Goal: Task Accomplishment & Management: Use online tool/utility

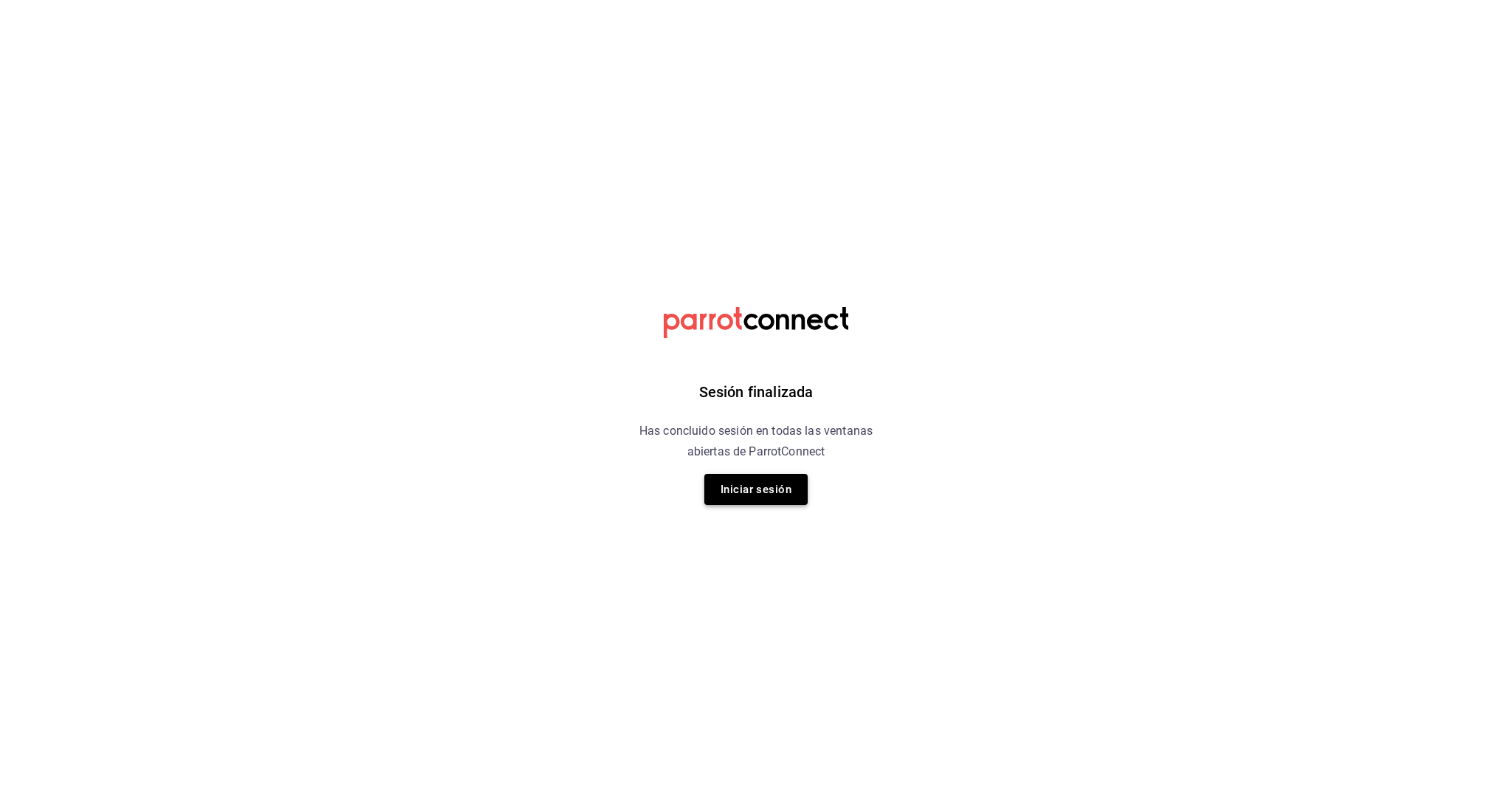
click at [740, 478] on button "Iniciar sesión" at bounding box center [756, 490] width 104 height 31
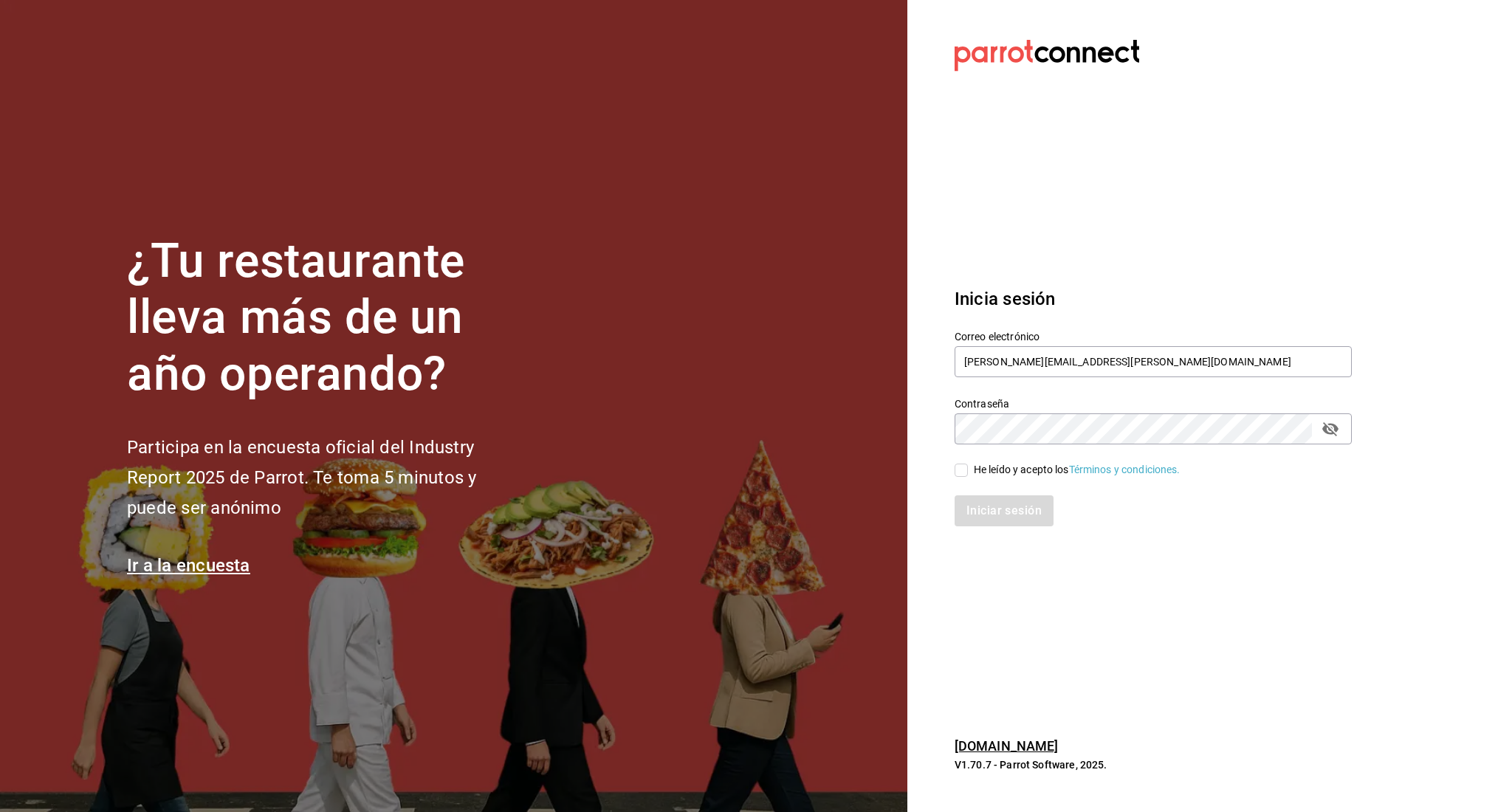
click at [963, 470] on input "He leído y acepto los Términos y condiciones." at bounding box center [961, 470] width 13 height 13
checkbox input "true"
click at [986, 508] on button "Iniciar sesión" at bounding box center [1005, 511] width 101 height 31
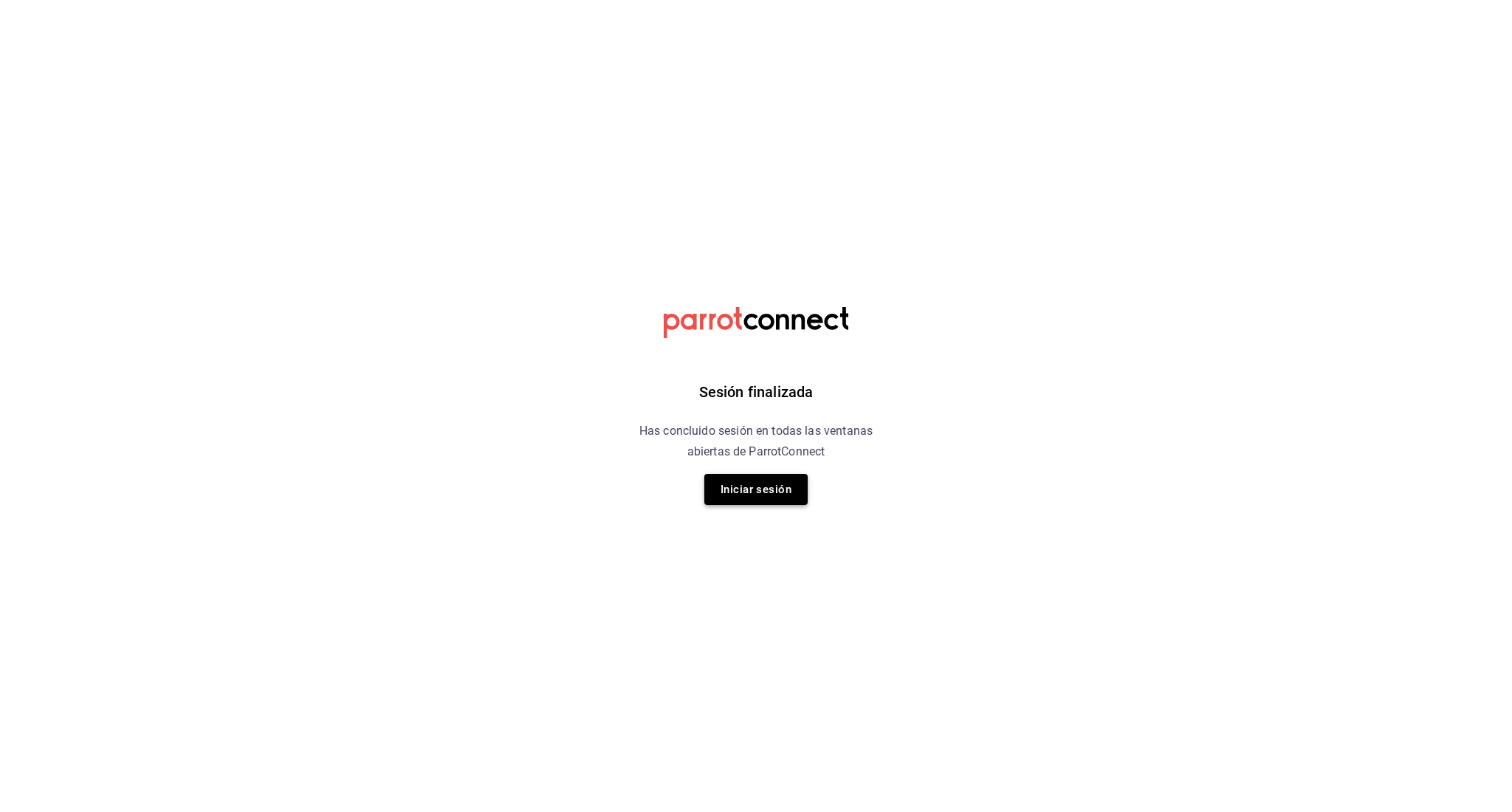
click at [789, 478] on button "Iniciar sesión" at bounding box center [756, 490] width 104 height 31
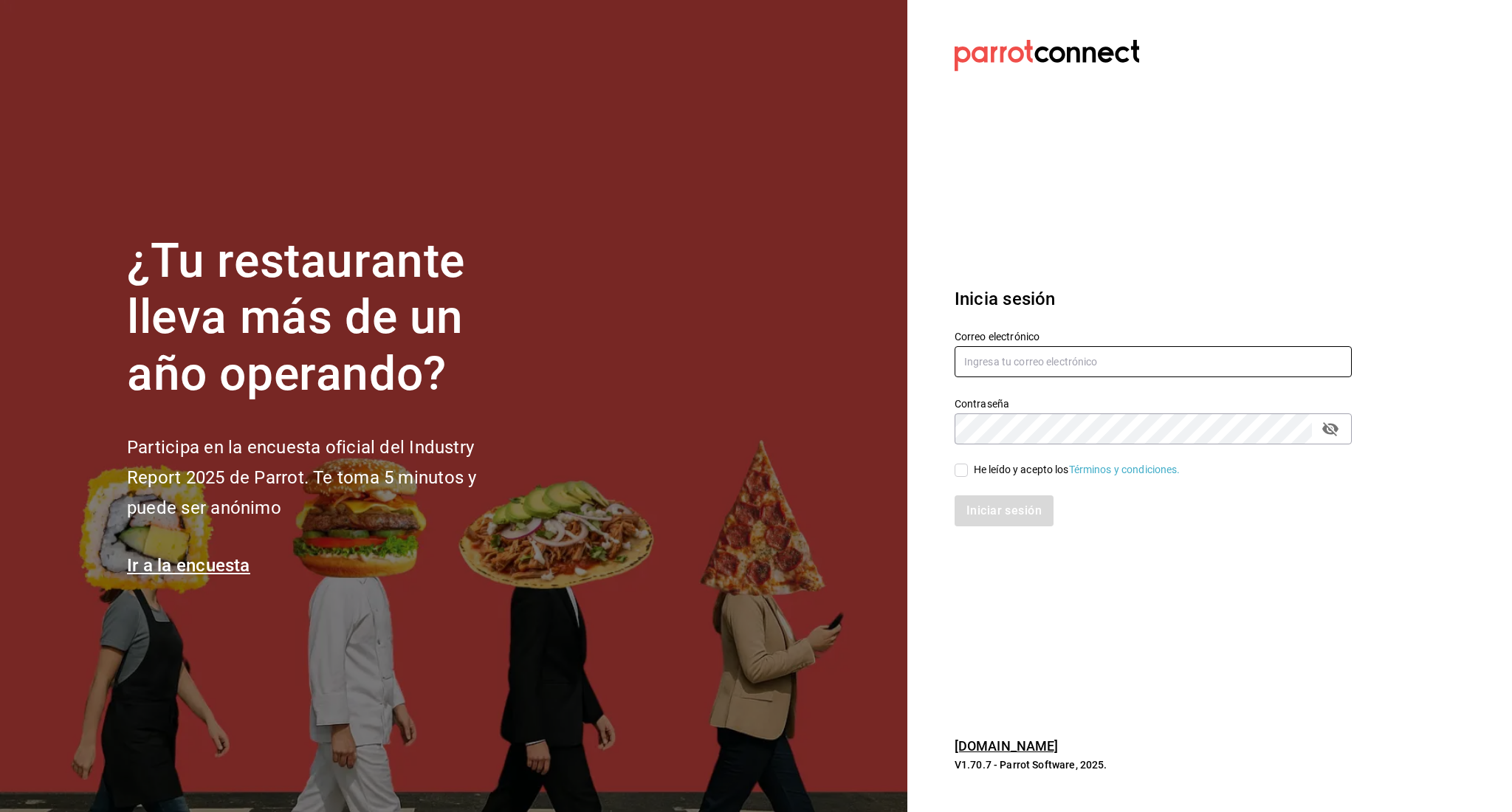
type input "[PERSON_NAME][EMAIL_ADDRESS][PERSON_NAME][DOMAIN_NAME]"
click at [952, 473] on div "He leído y acepto los Términos y condiciones." at bounding box center [1144, 461] width 415 height 34
click at [961, 470] on input "He leído y acepto los Términos y condiciones." at bounding box center [961, 470] width 13 height 13
checkbox input "true"
click at [975, 518] on button "Iniciar sesión" at bounding box center [1005, 511] width 101 height 31
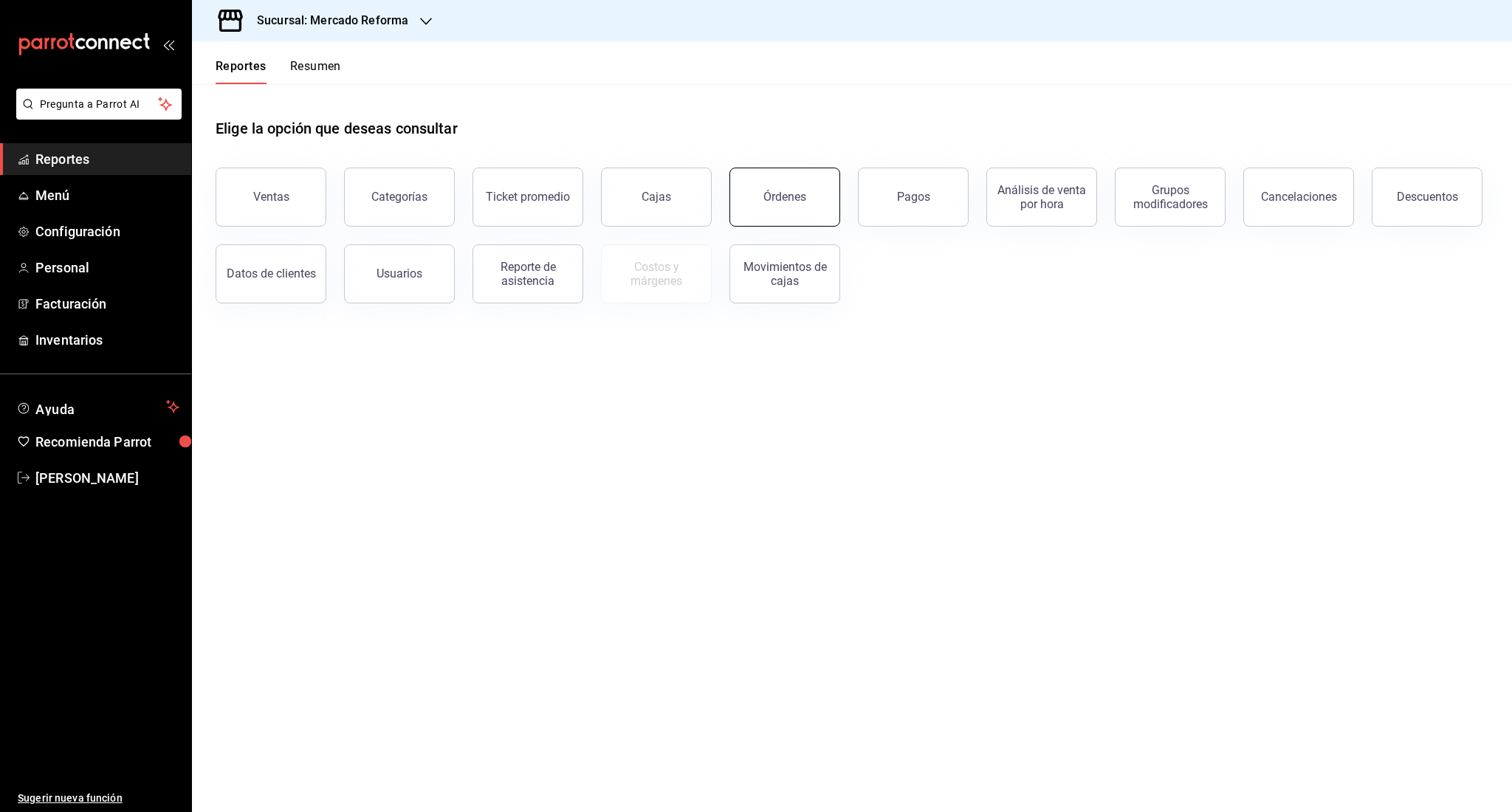
click at [800, 203] on div "Órdenes" at bounding box center [785, 196] width 43 height 14
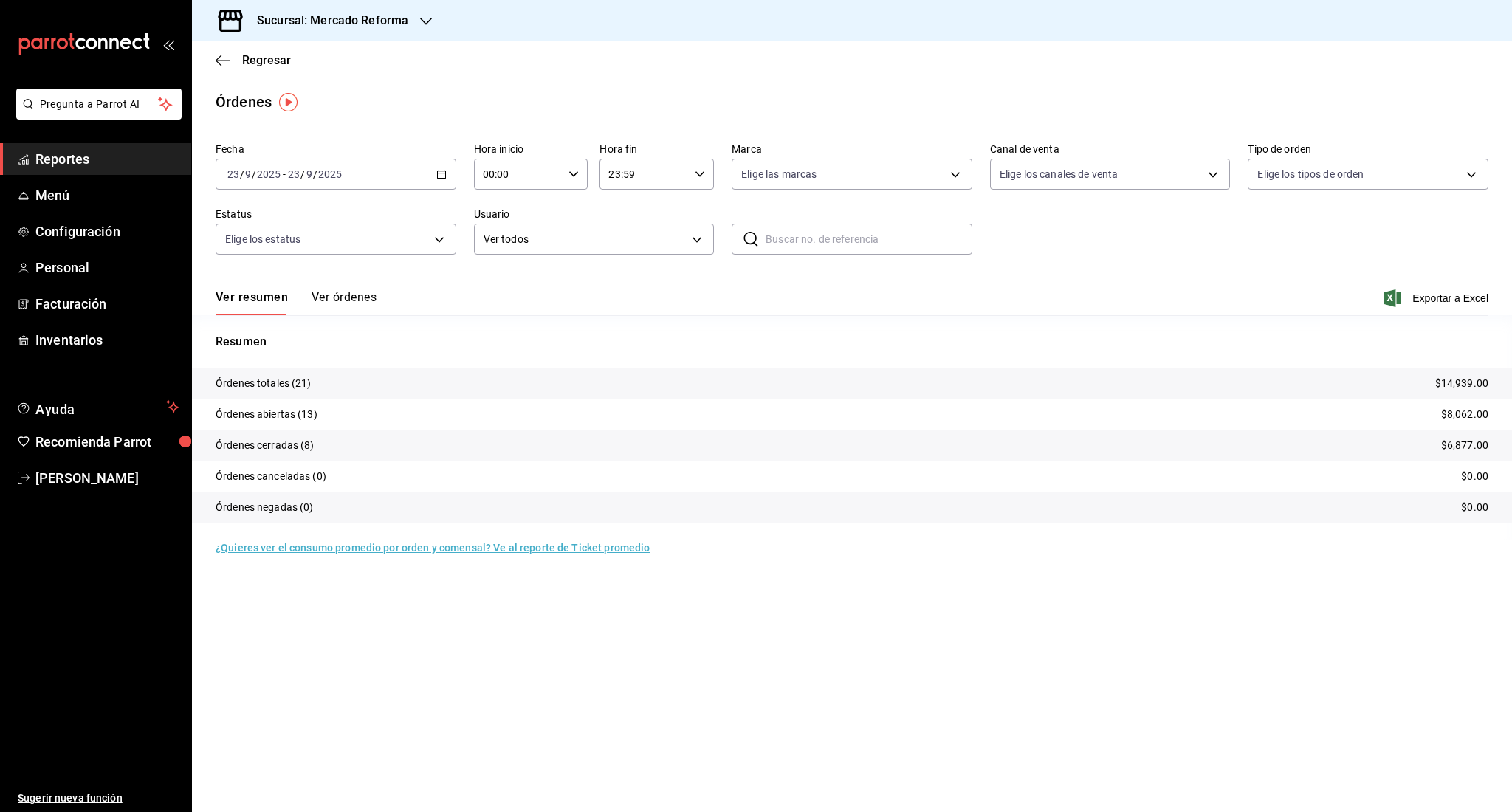
click at [320, 179] on input "2025" at bounding box center [330, 175] width 25 height 12
click at [257, 376] on li "Rango de fechas" at bounding box center [285, 385] width 138 height 33
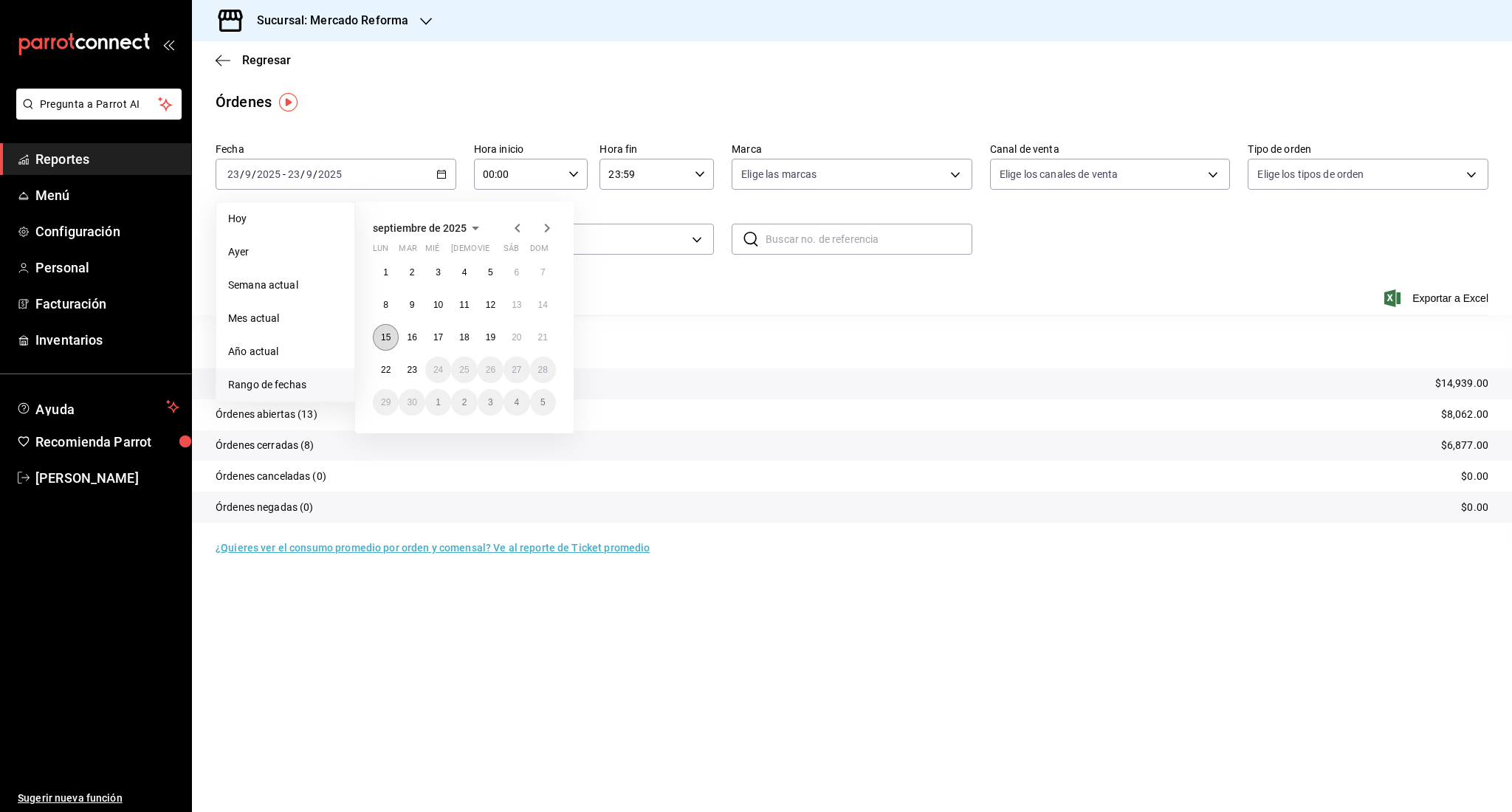
click at [394, 348] on button "15" at bounding box center [385, 337] width 26 height 27
click at [539, 336] on abbr "21" at bounding box center [542, 337] width 10 height 10
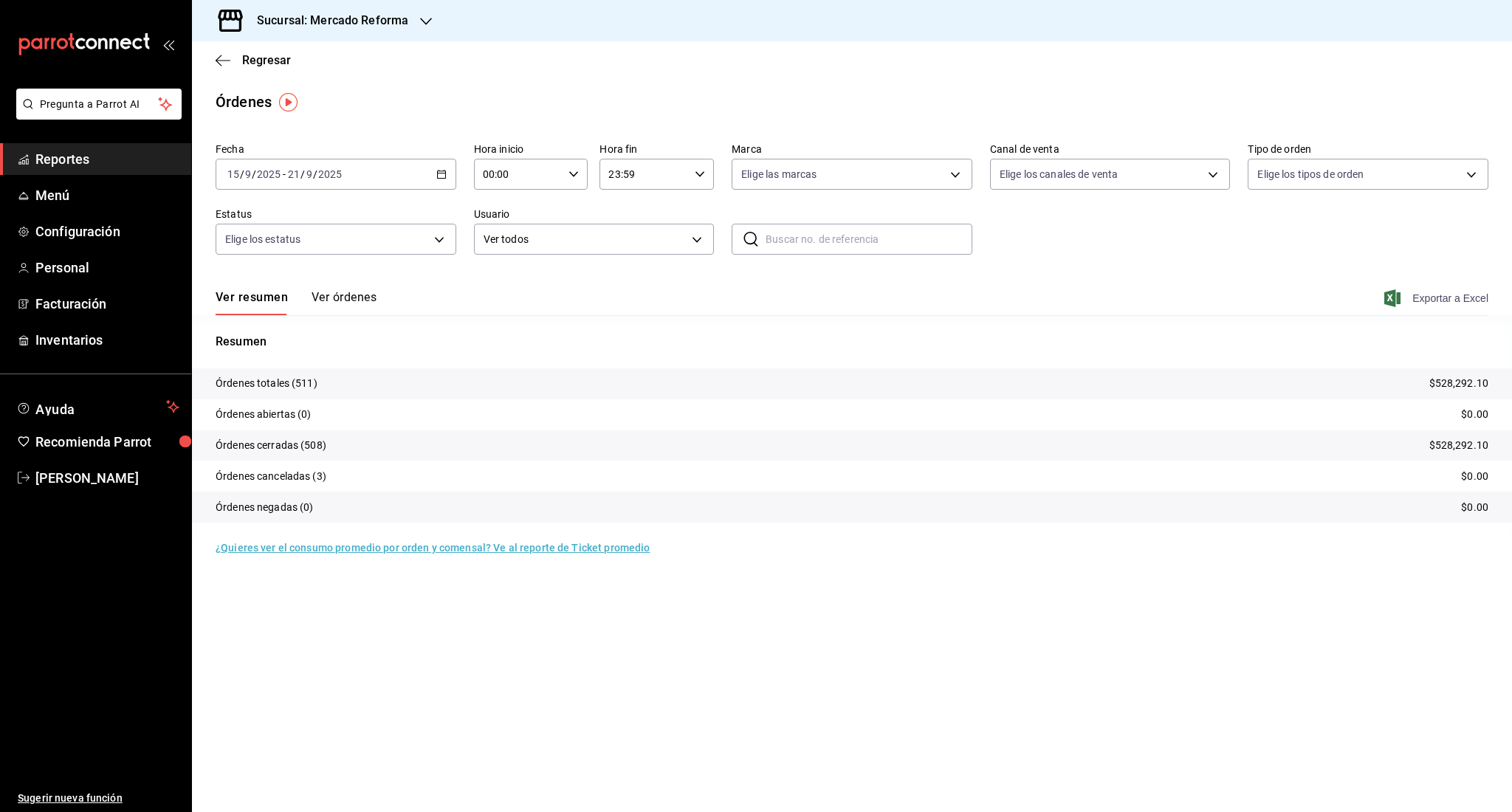
click at [1420, 291] on span "Exportar a Excel" at bounding box center [1437, 298] width 101 height 18
click at [74, 143] on link "Reportes" at bounding box center [95, 159] width 191 height 32
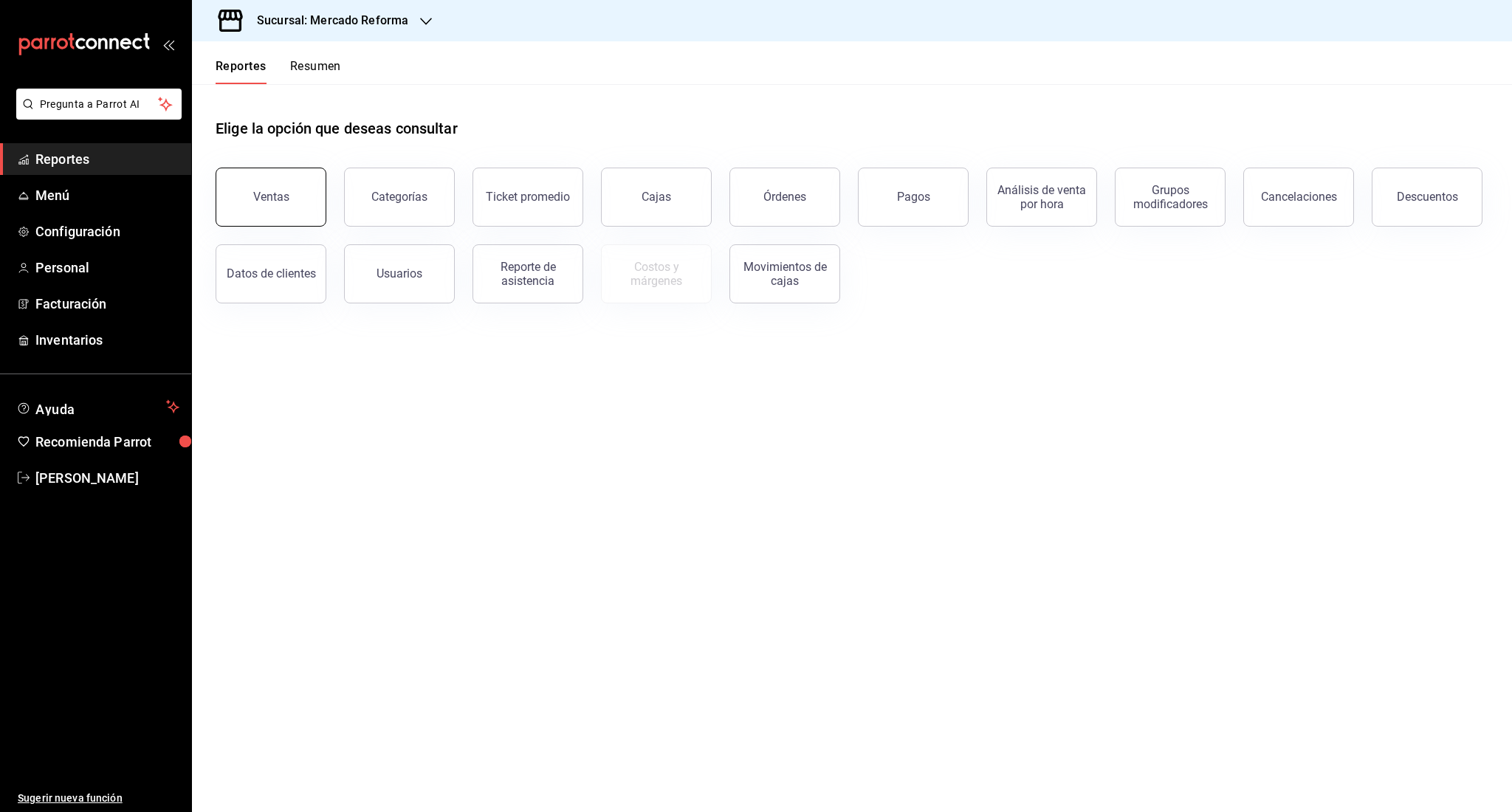
click at [236, 214] on button "Ventas" at bounding box center [271, 197] width 111 height 59
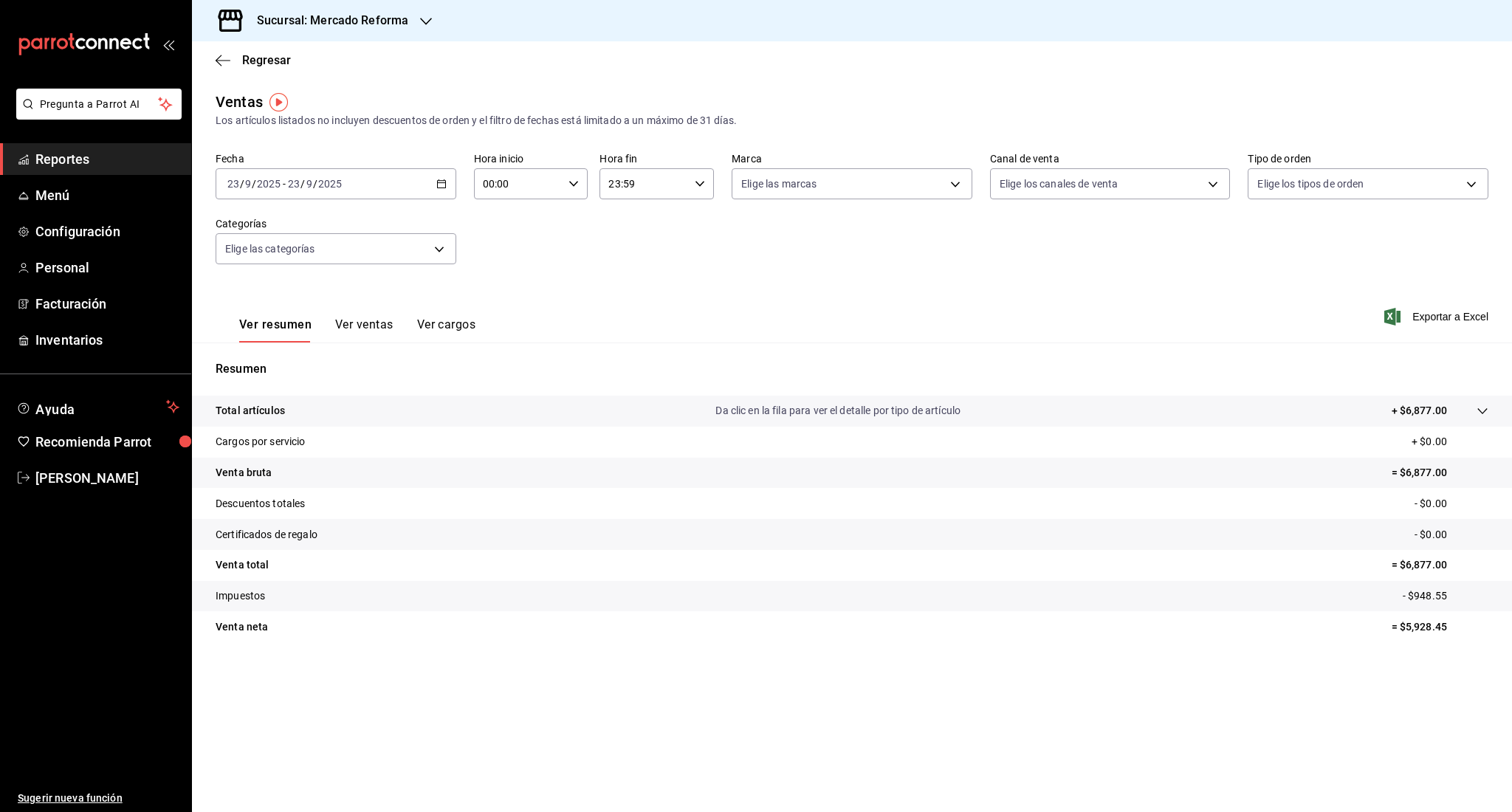
click at [262, 183] on input "2025" at bounding box center [269, 183] width 25 height 12
click at [282, 358] on span "Rango de fechas" at bounding box center [285, 361] width 115 height 16
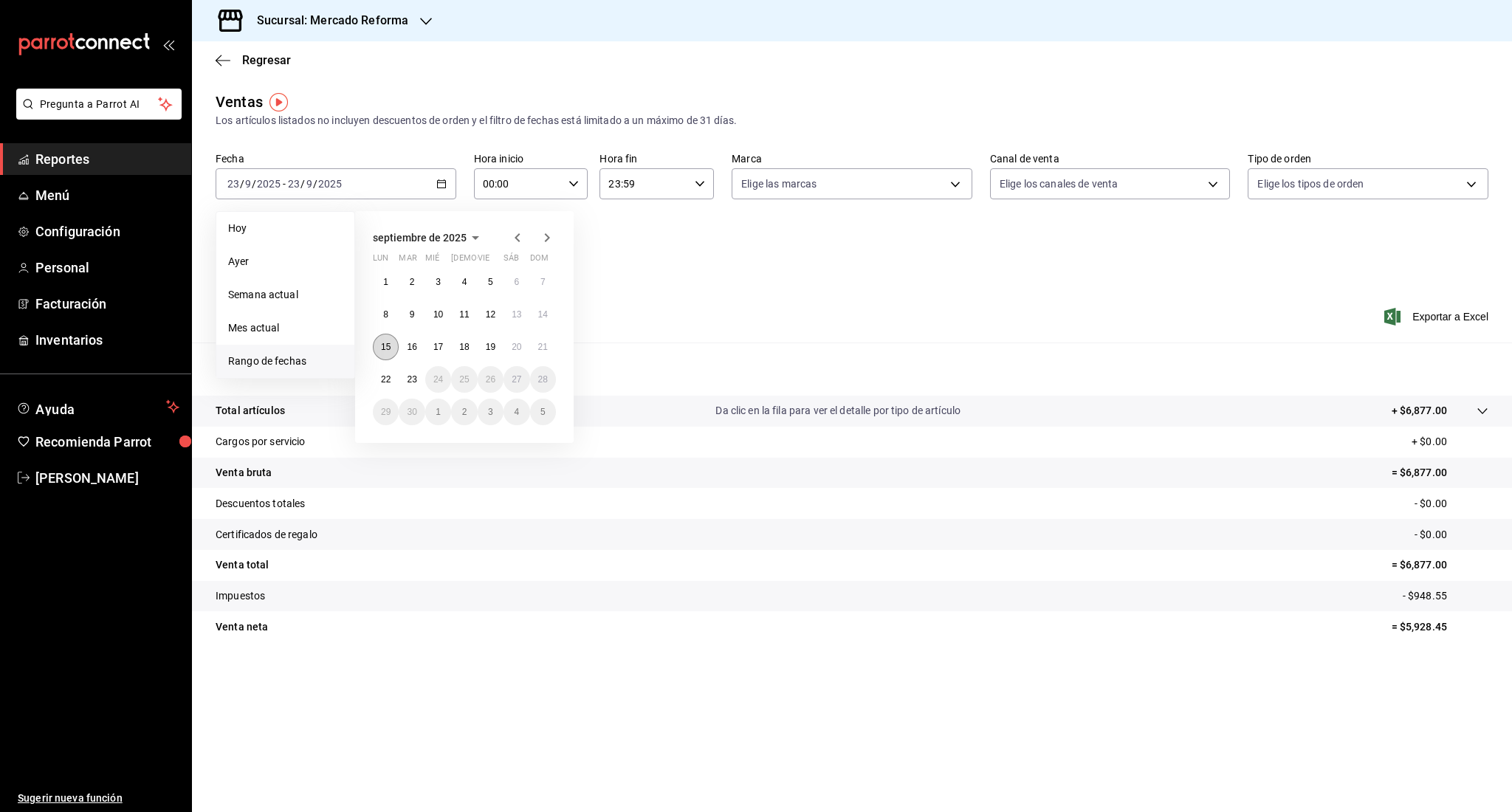
click at [393, 353] on button "15" at bounding box center [385, 347] width 26 height 27
click at [548, 353] on button "21" at bounding box center [542, 347] width 26 height 27
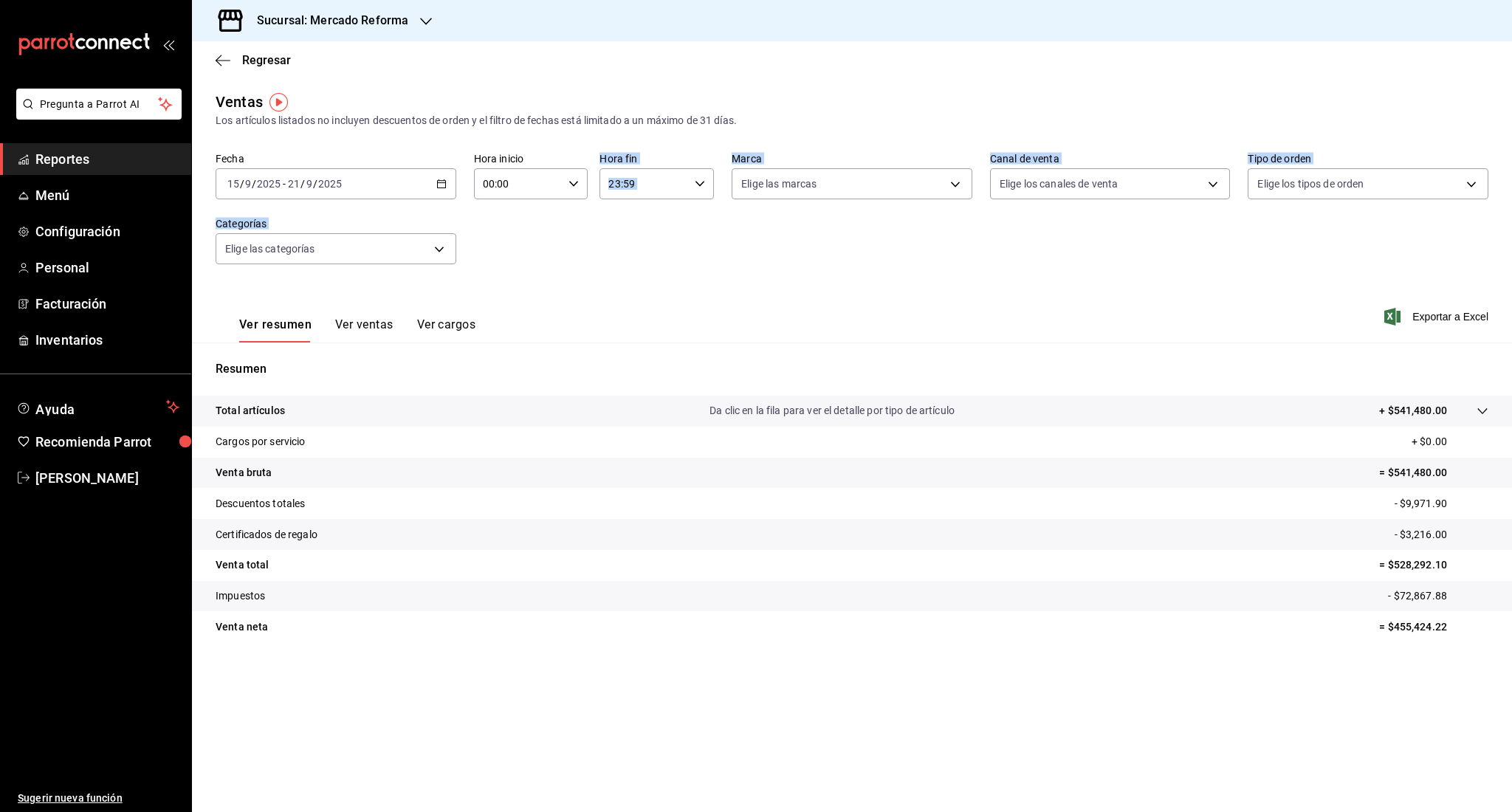
drag, startPoint x: 567, startPoint y: 291, endPoint x: 580, endPoint y: 194, distance: 97.9
click at [580, 194] on div "Ventas Los artículos listados no incluyen descuentos de orden y el filtro de fe…" at bounding box center [851, 387] width 1320 height 592
click at [1425, 317] on span "Exportar a Excel" at bounding box center [1437, 317] width 101 height 18
